Goal: Task Accomplishment & Management: Manage account settings

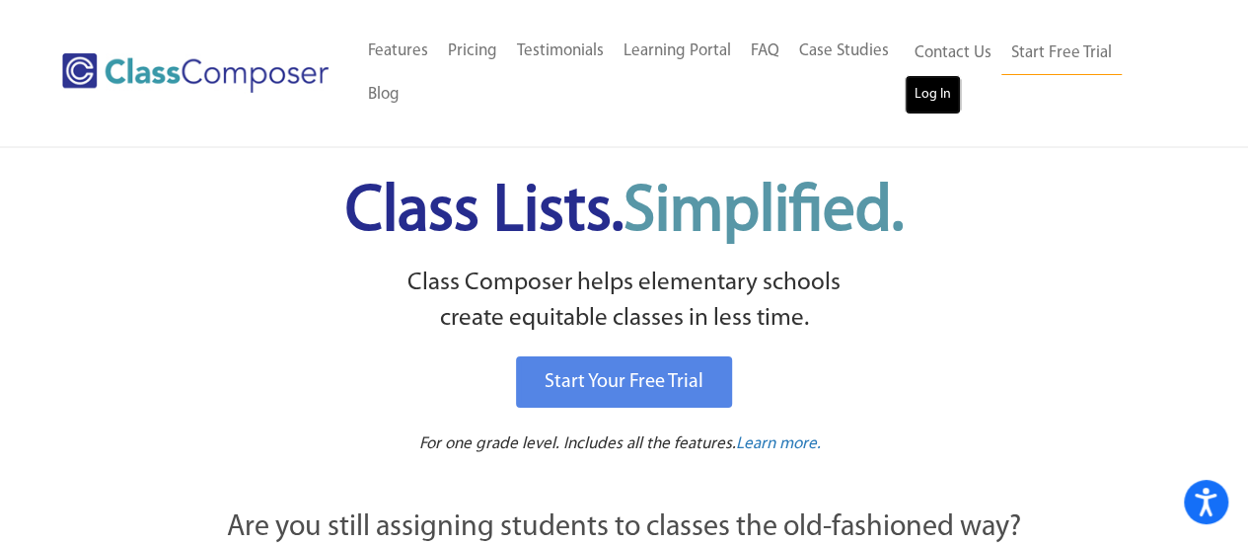
click at [937, 90] on link "Log In" at bounding box center [933, 94] width 56 height 39
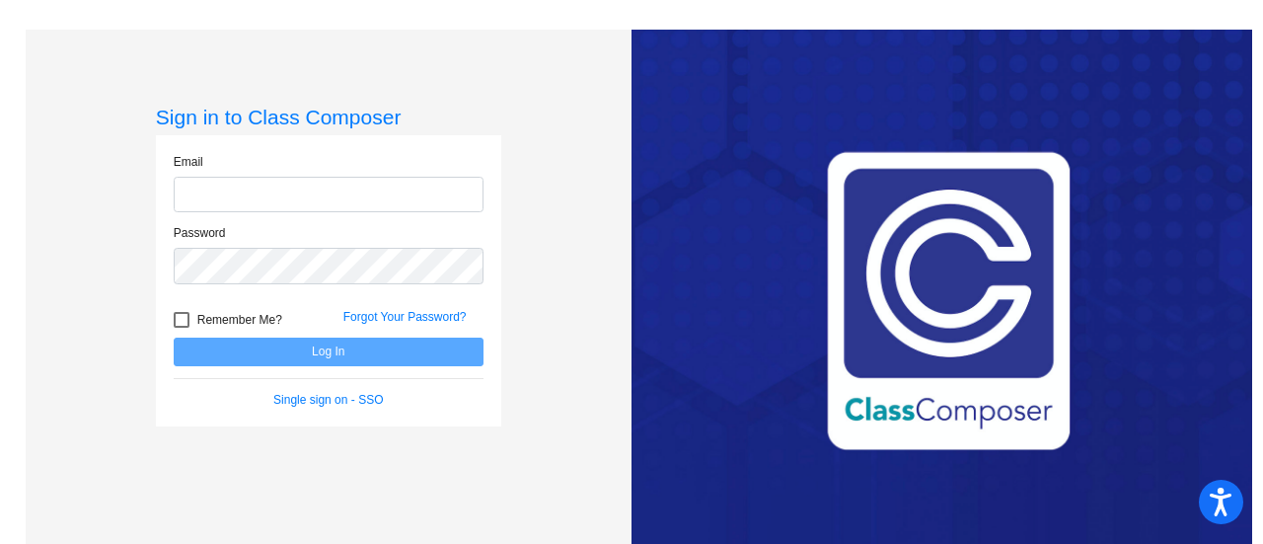
type input "woodwardt@fowlervilleschools.org"
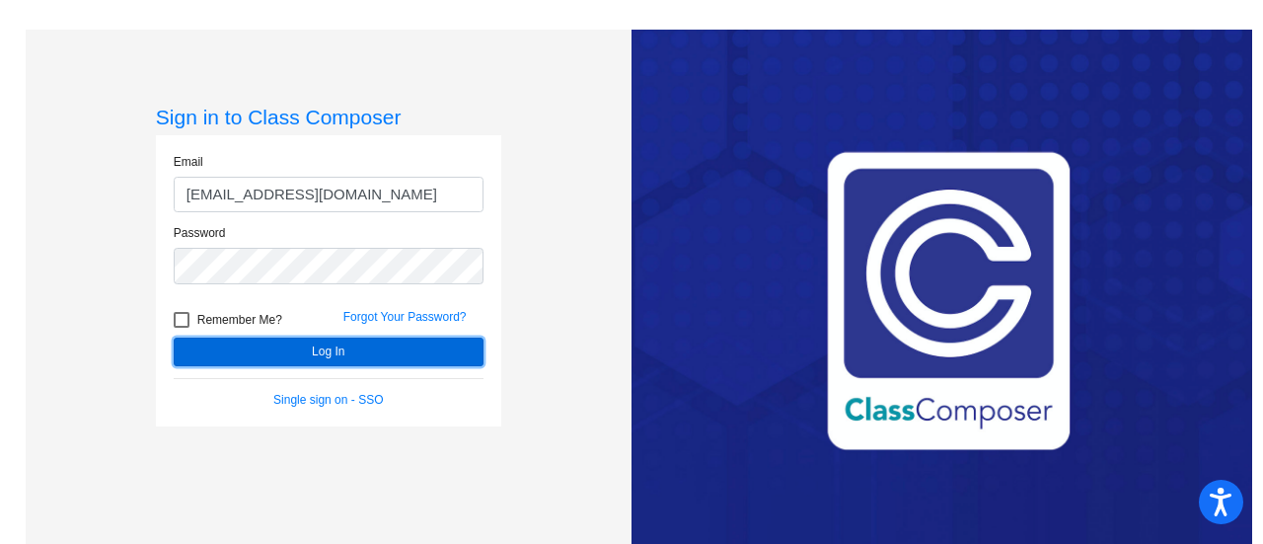
click at [320, 352] on button "Log In" at bounding box center [329, 352] width 310 height 29
